Goal: Task Accomplishment & Management: Manage account settings

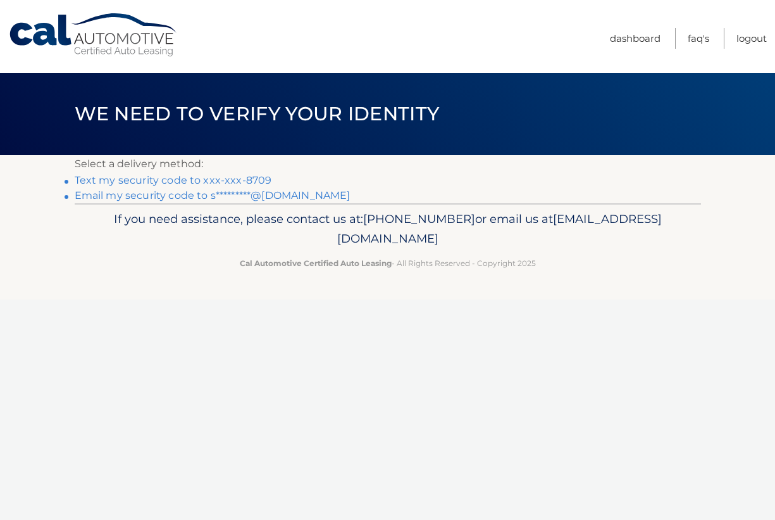
click at [257, 179] on link "Text my security code to xxx-xxx-8709" at bounding box center [173, 180] width 197 height 12
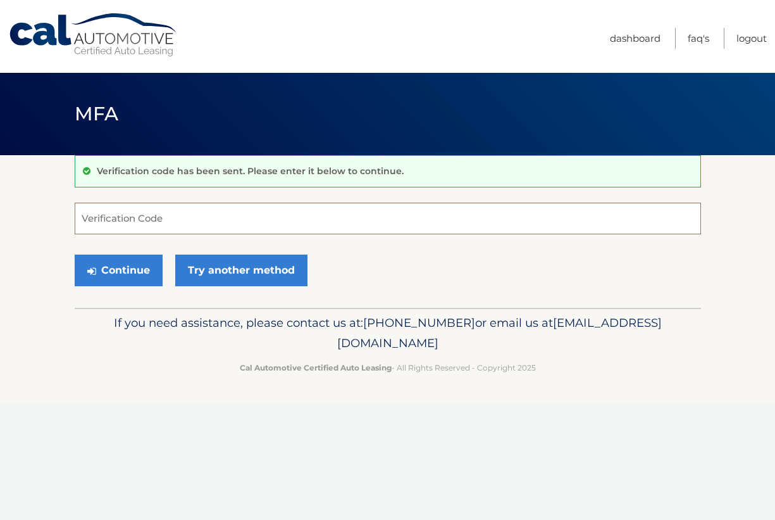
click at [184, 211] on input "Verification Code" at bounding box center [388, 219] width 627 height 32
type input "371693"
click at [134, 270] on button "Continue" at bounding box center [119, 270] width 88 height 32
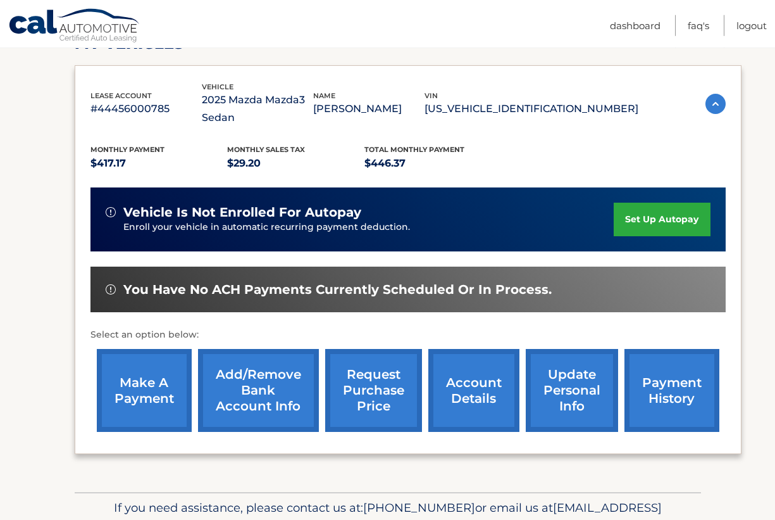
scroll to position [258, 0]
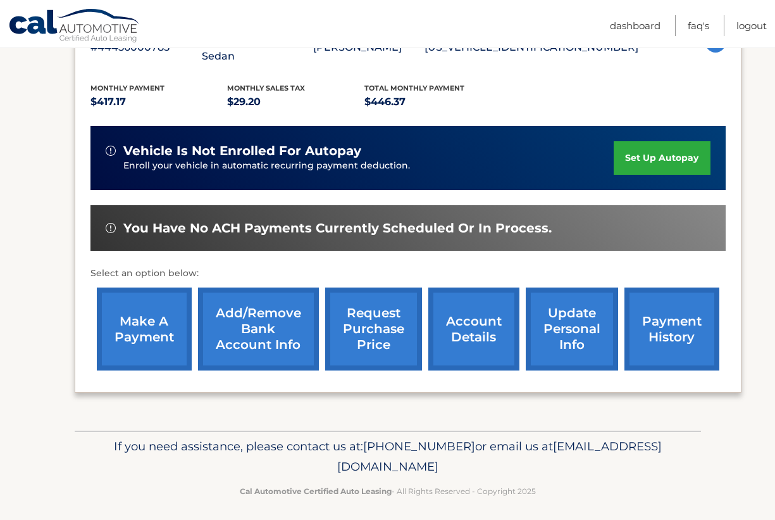
click at [148, 335] on link "make a payment" at bounding box center [144, 328] width 95 height 83
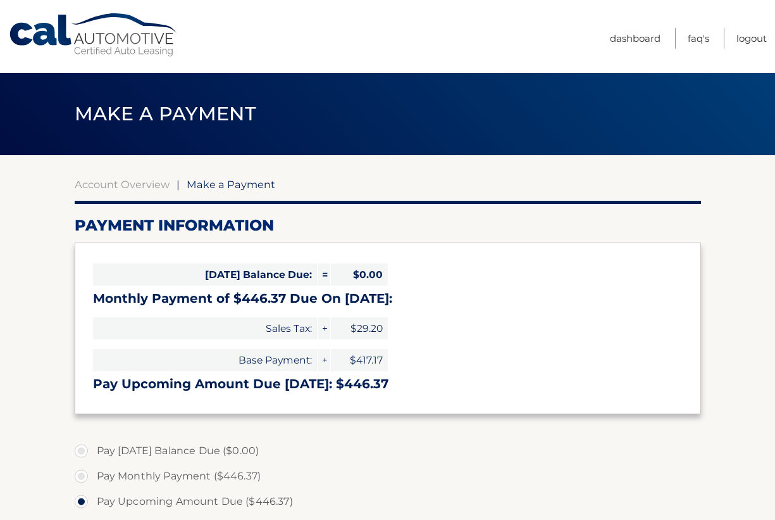
select select "NWE3ZTM4YzMtMzQwNC00NjI4LWI0MjQtNWYxNzBlMmE0MjQy"
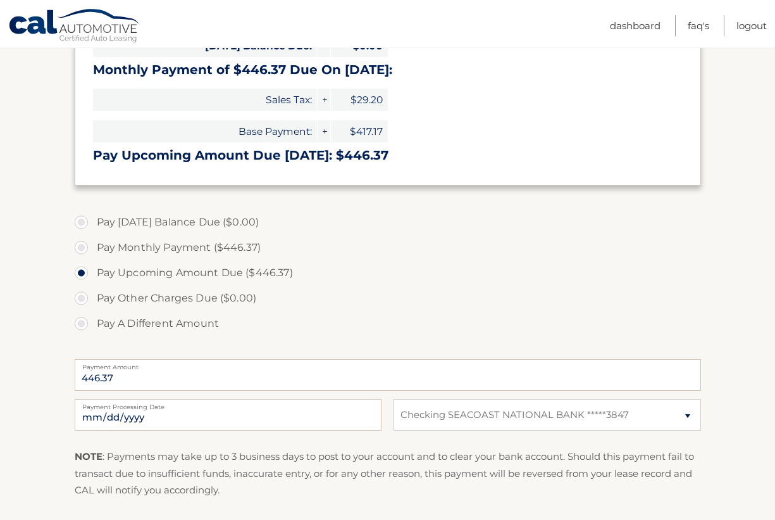
scroll to position [258, 0]
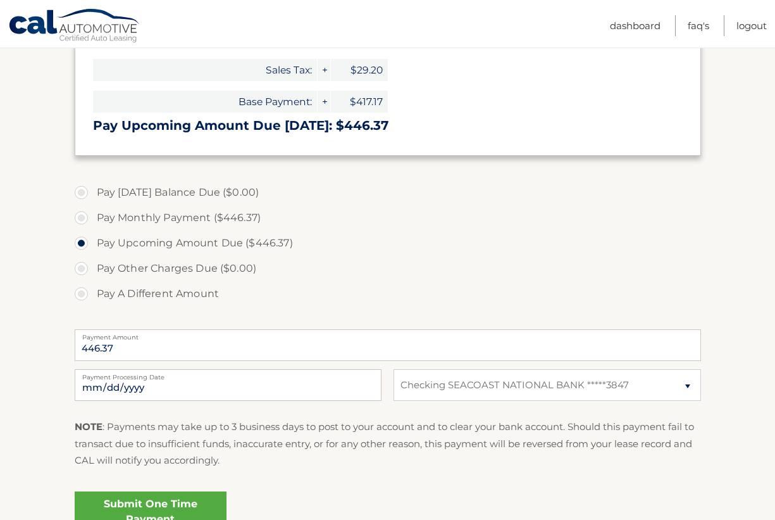
click at [147, 505] on link "Submit One Time Payment" at bounding box center [151, 511] width 152 height 41
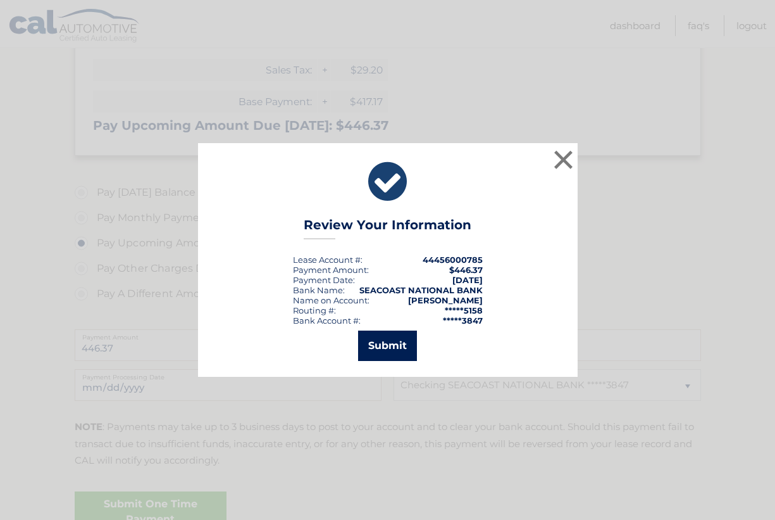
click at [391, 341] on button "Submit" at bounding box center [387, 345] width 59 height 30
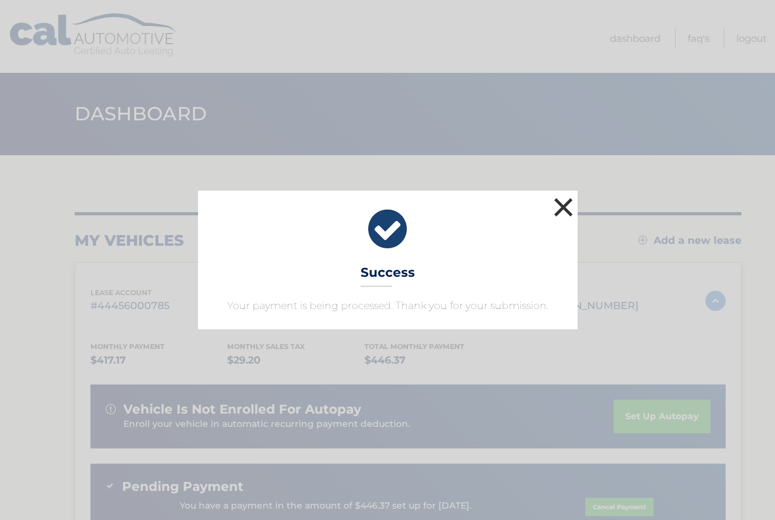
click at [563, 206] on button "×" at bounding box center [563, 206] width 25 height 25
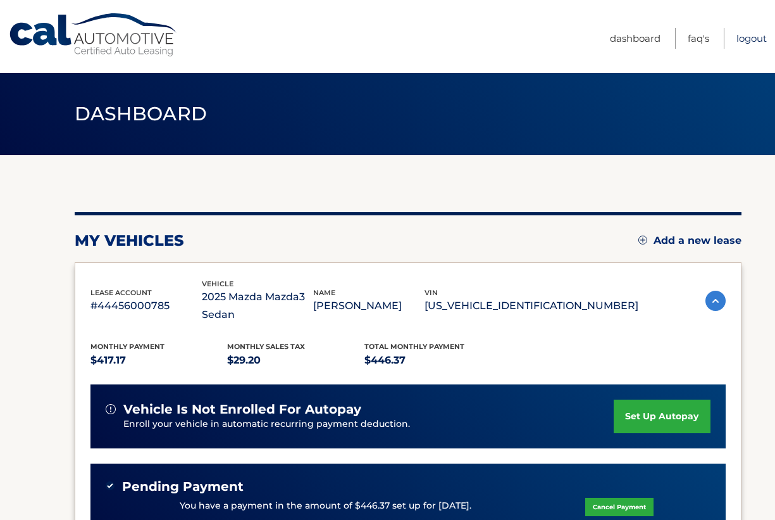
click at [749, 38] on link "Logout" at bounding box center [752, 38] width 30 height 21
